Goal: Navigation & Orientation: Find specific page/section

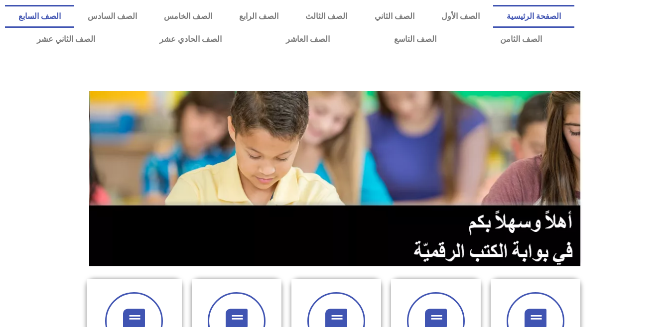
click at [74, 20] on link "الصف السابع" at bounding box center [39, 16] width 69 height 23
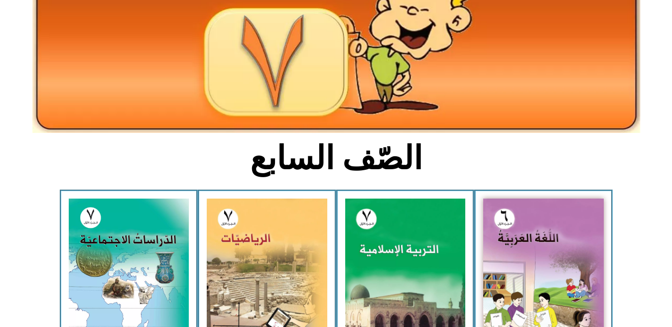
scroll to position [151, 0]
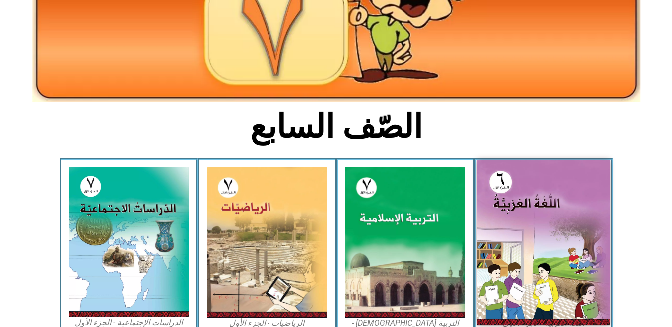
click at [548, 227] on img at bounding box center [543, 242] width 132 height 165
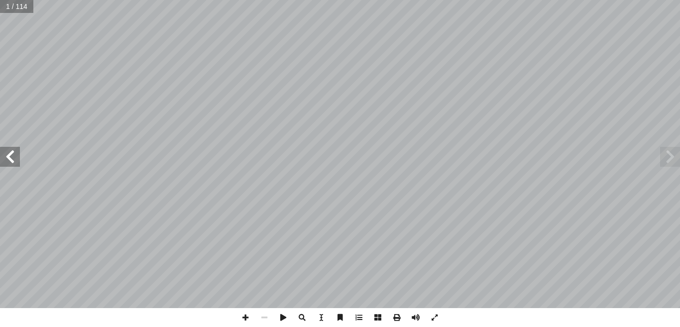
click at [12, 162] on span at bounding box center [10, 157] width 20 height 20
click at [246, 314] on span at bounding box center [245, 317] width 19 height 19
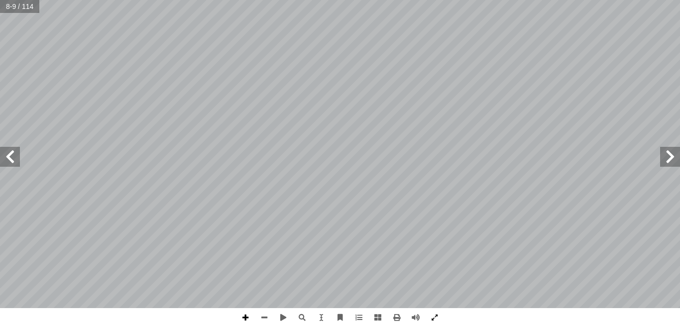
click at [246, 314] on span at bounding box center [245, 317] width 19 height 19
click at [566, 91] on html "الصفحة الرئيسية الصف الأول الصف الثاني الصف الثالث الصف الرابع الصف الخامس الصف…" at bounding box center [340, 45] width 680 height 91
